Goal: Learn about a topic

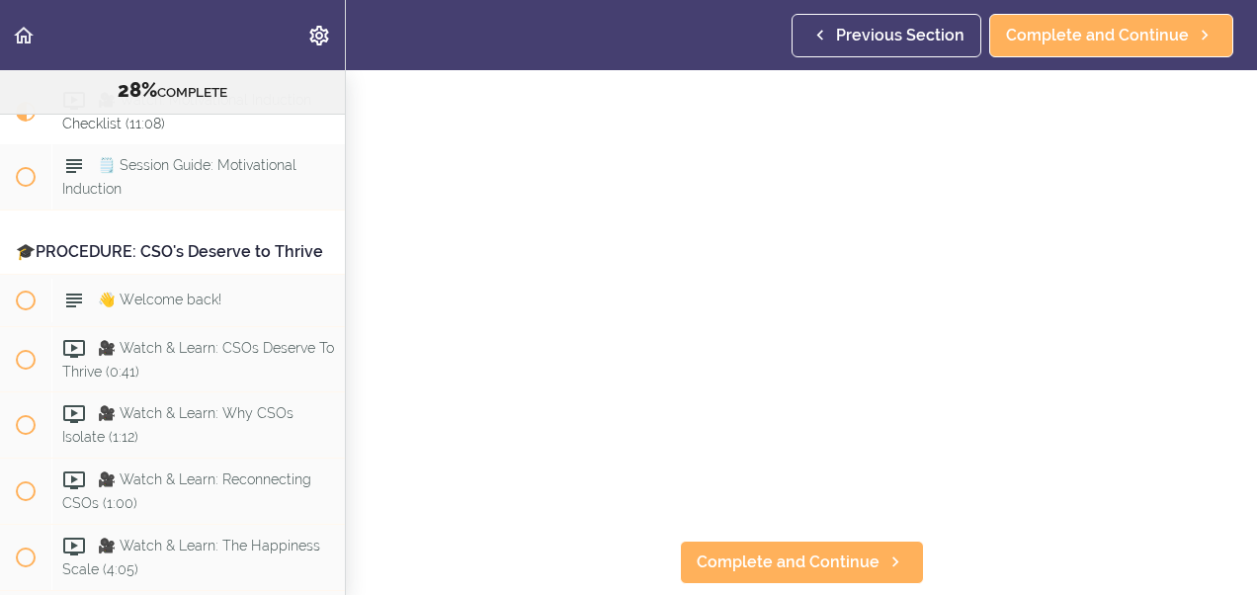
scroll to position [197, 0]
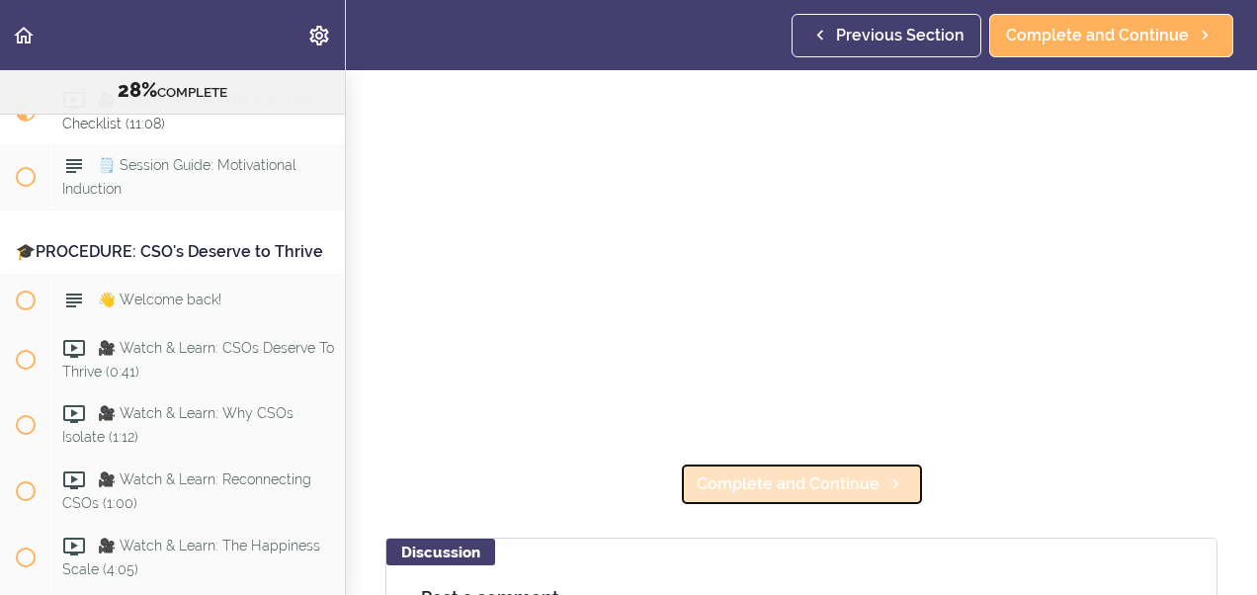
click at [818, 472] on span "Complete and Continue" at bounding box center [788, 484] width 183 height 24
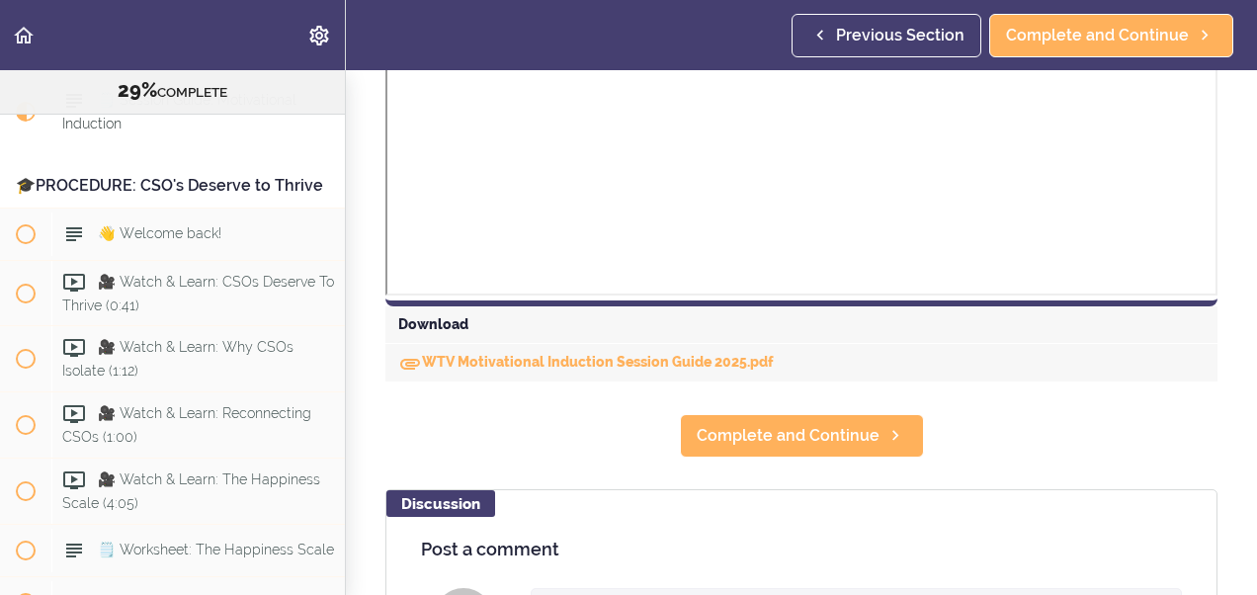
scroll to position [830, 0]
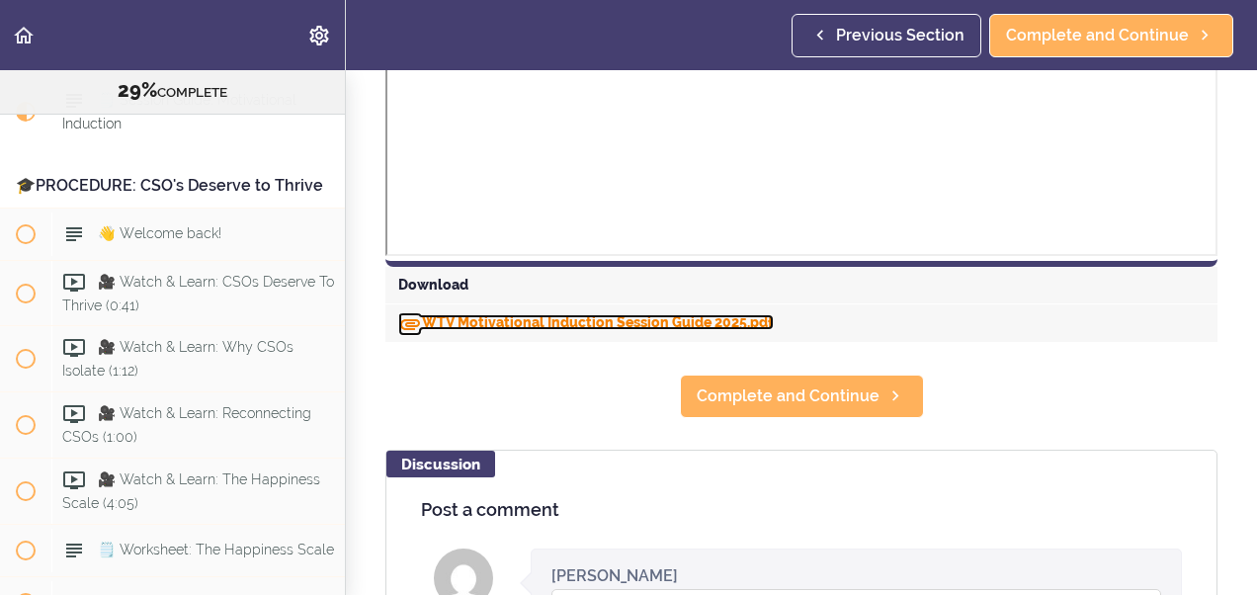
click at [536, 328] on link "WTV Motivational Induction Session Guide 2025.pdf" at bounding box center [585, 322] width 375 height 16
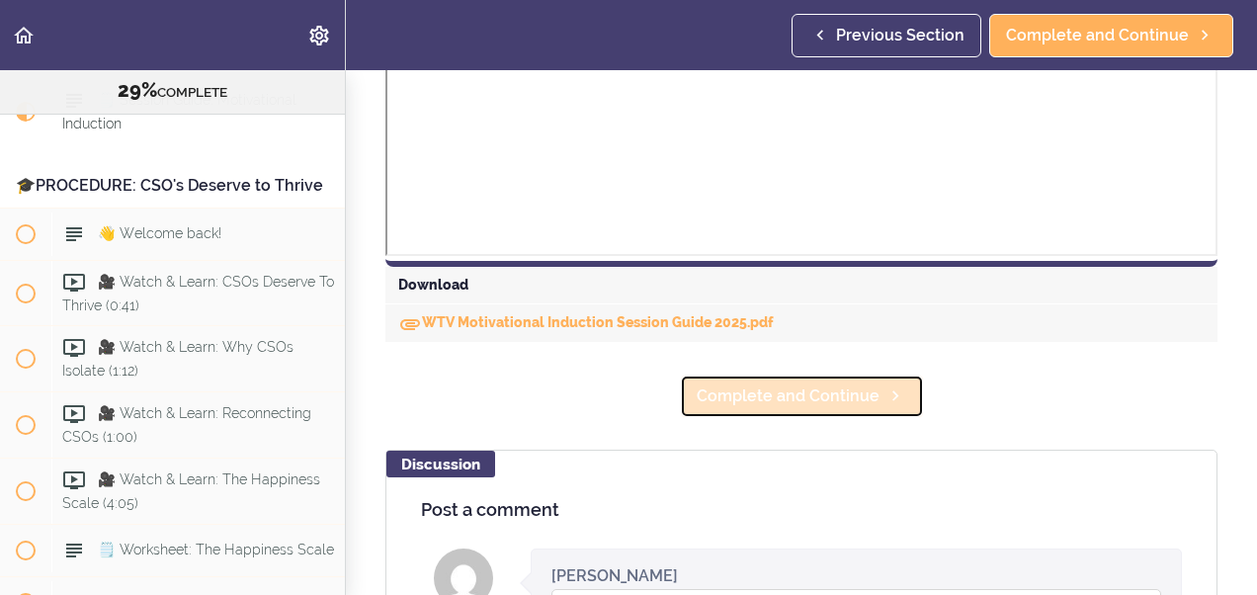
click at [776, 394] on span "Complete and Continue" at bounding box center [788, 396] width 183 height 24
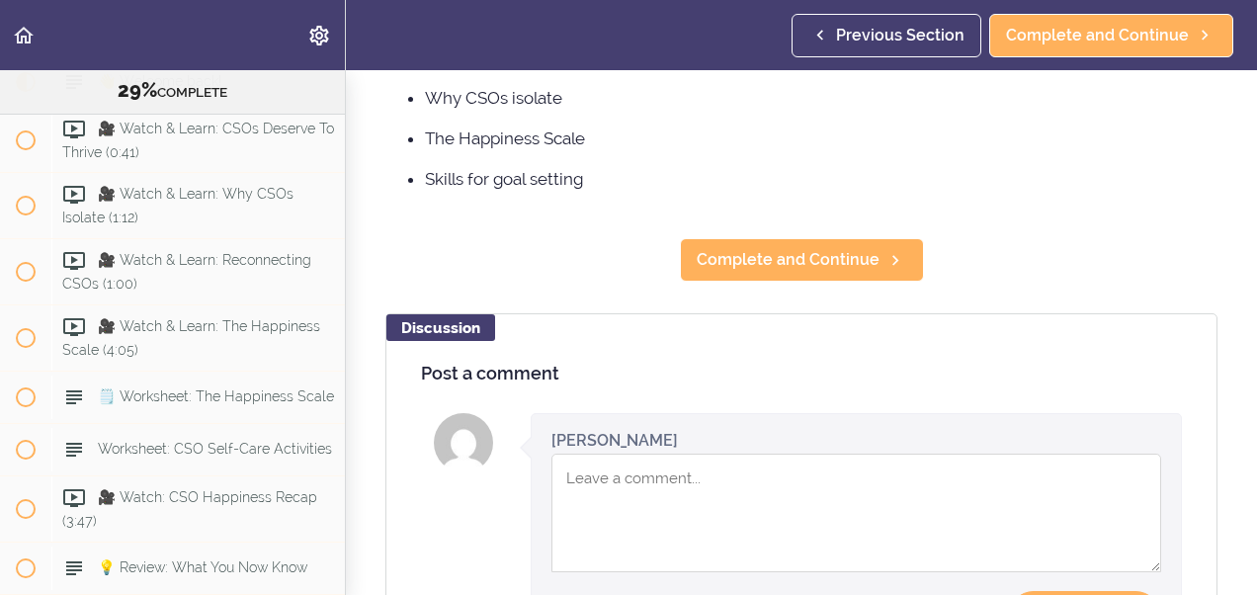
scroll to position [395, 0]
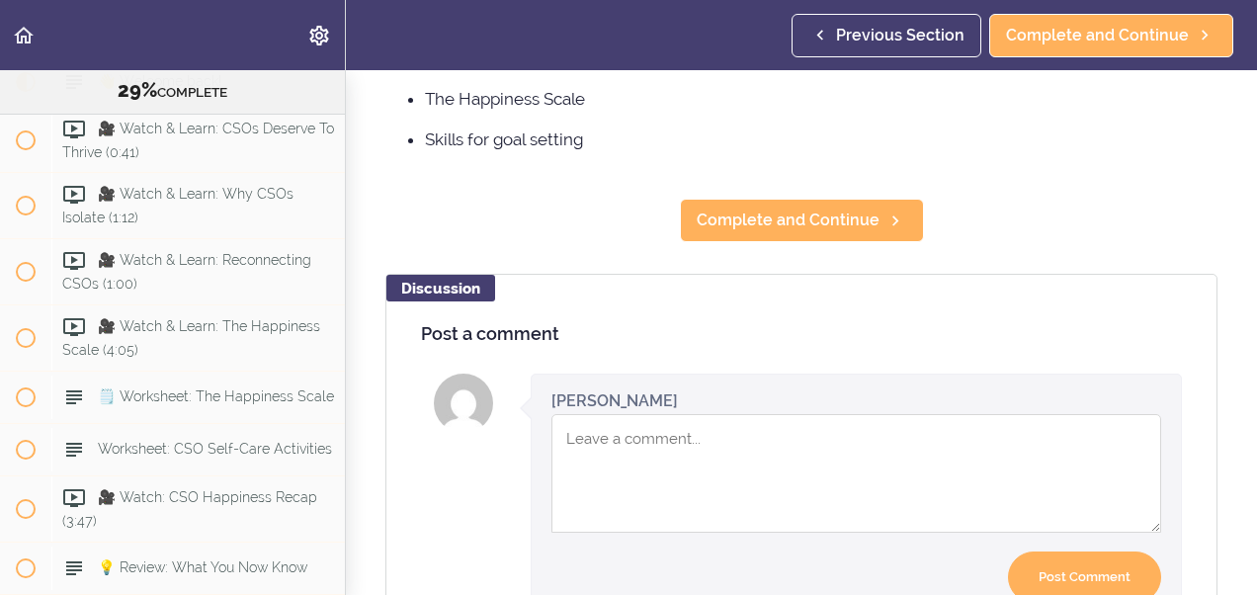
click at [614, 440] on textarea "Comment box" at bounding box center [856, 473] width 610 height 119
click at [614, 440] on textarea "r" at bounding box center [856, 473] width 610 height 119
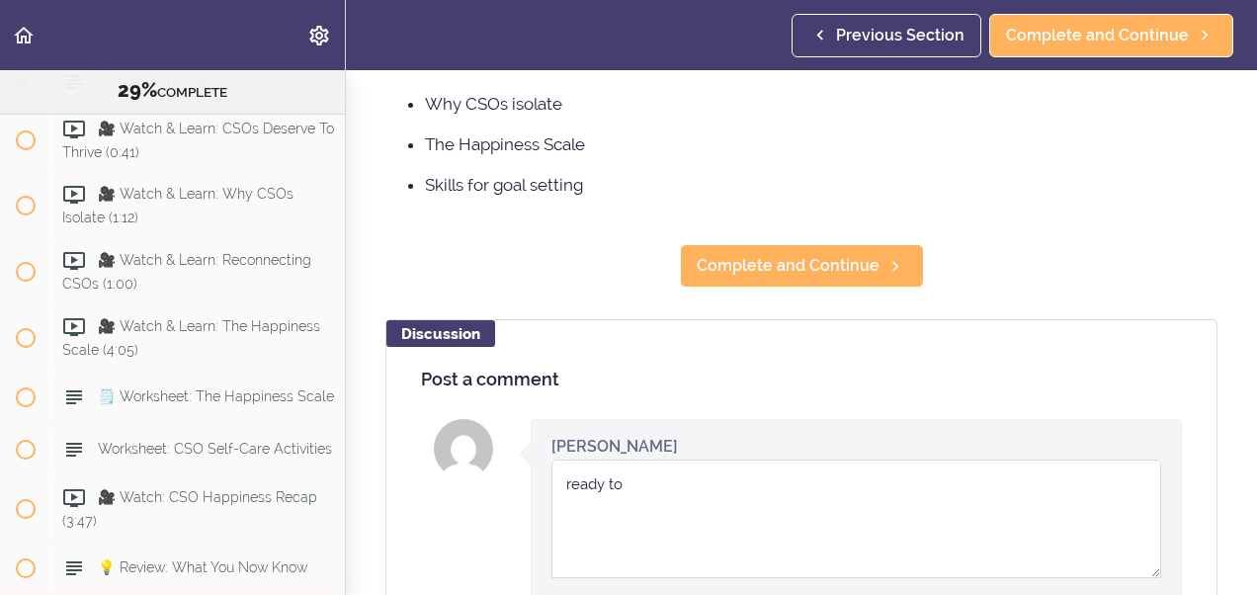
scroll to position [349, 0]
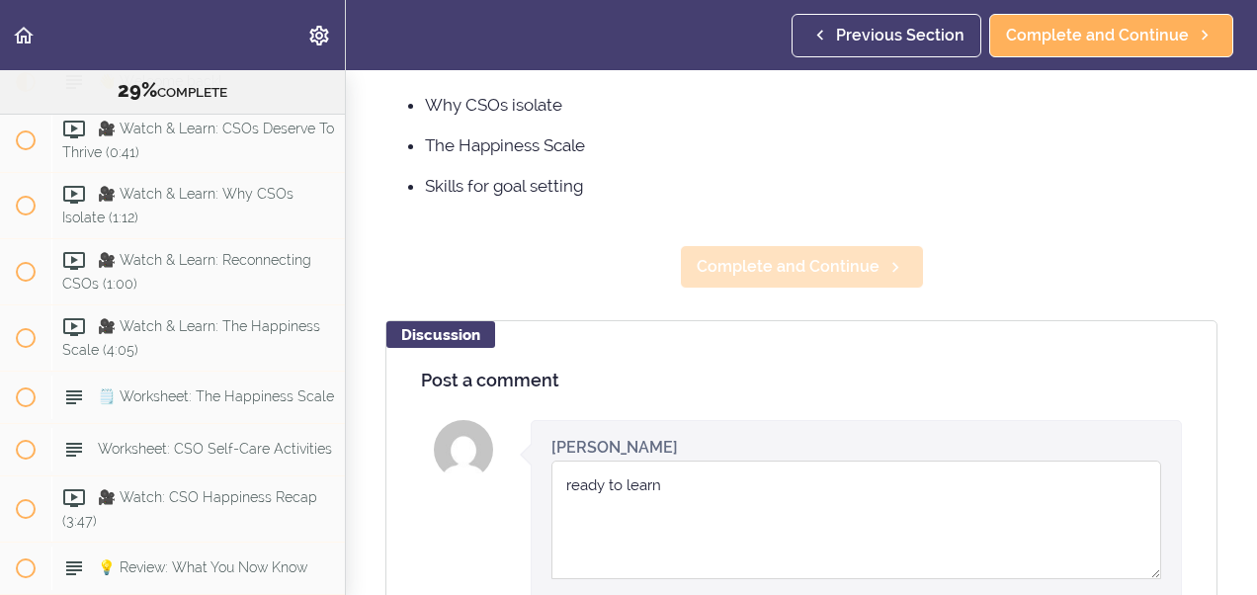
type textarea "ready to learn"
click at [780, 263] on span "Complete and Continue" at bounding box center [788, 267] width 183 height 24
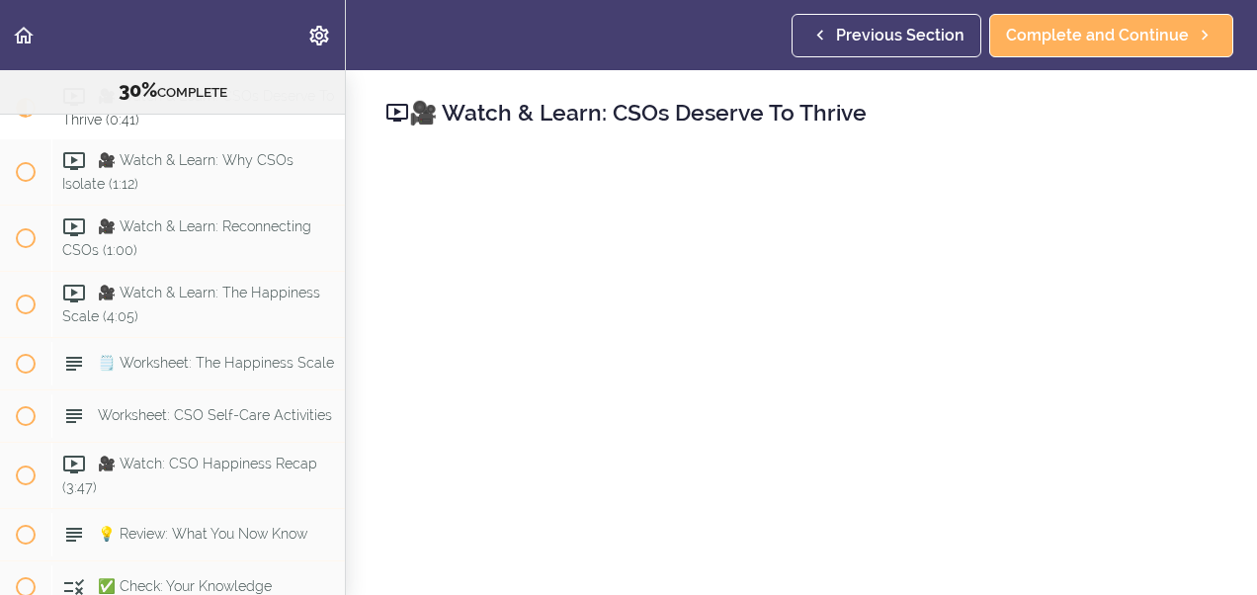
scroll to position [4132, 0]
